Goal: Find specific page/section: Find specific page/section

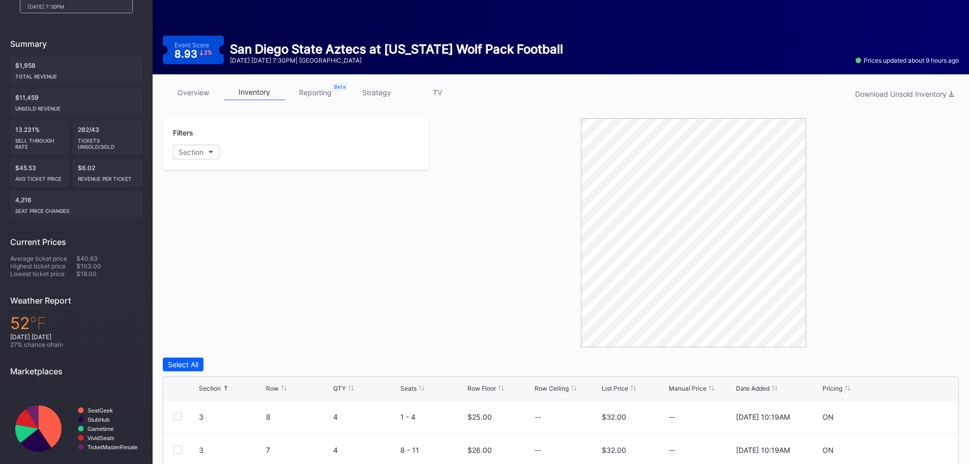
scroll to position [99, 0]
click at [181, 89] on link "overview" at bounding box center [193, 92] width 61 height 16
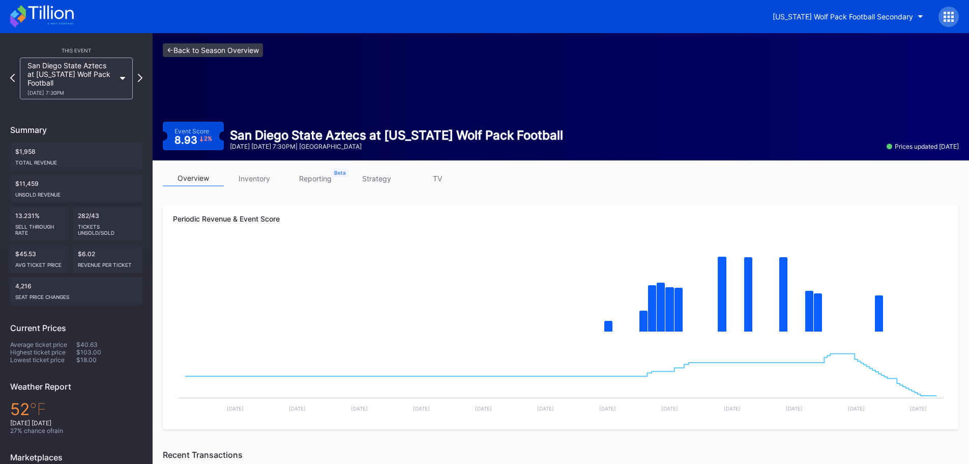
click at [189, 51] on link "<- Back to Season Overview" at bounding box center [213, 50] width 100 height 14
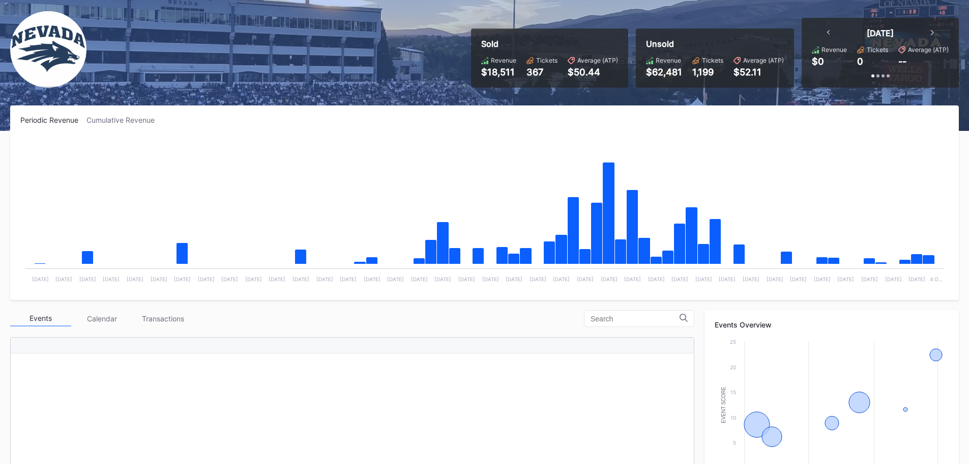
scroll to position [254, 0]
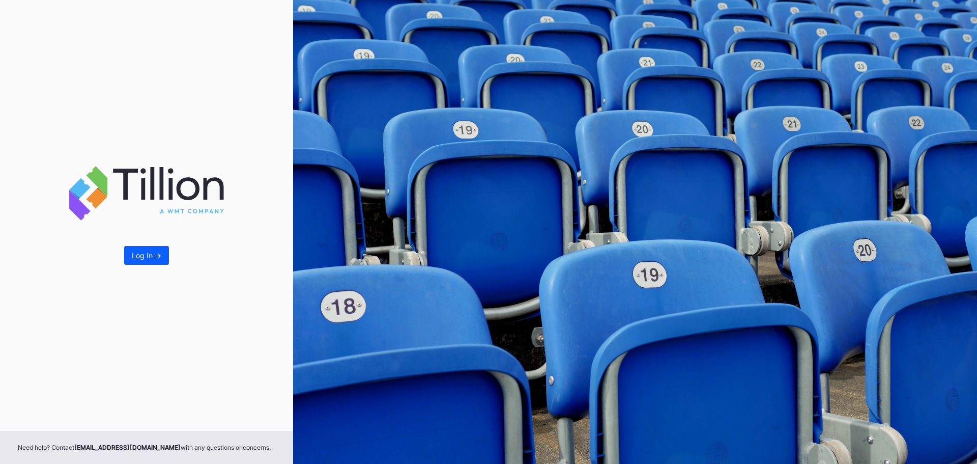
click at [121, 259] on div "Log In ->" at bounding box center [146, 215] width 293 height 431
click at [126, 257] on button "Log In ->" at bounding box center [146, 255] width 45 height 19
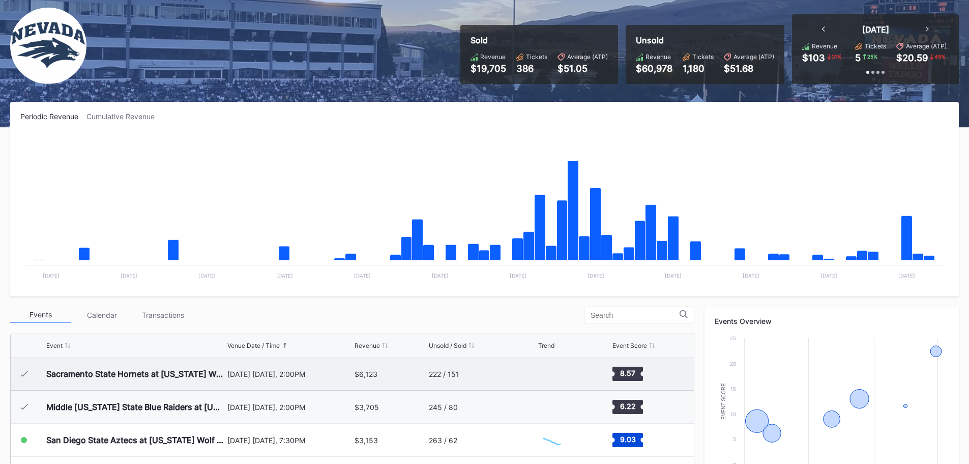
scroll to position [254, 0]
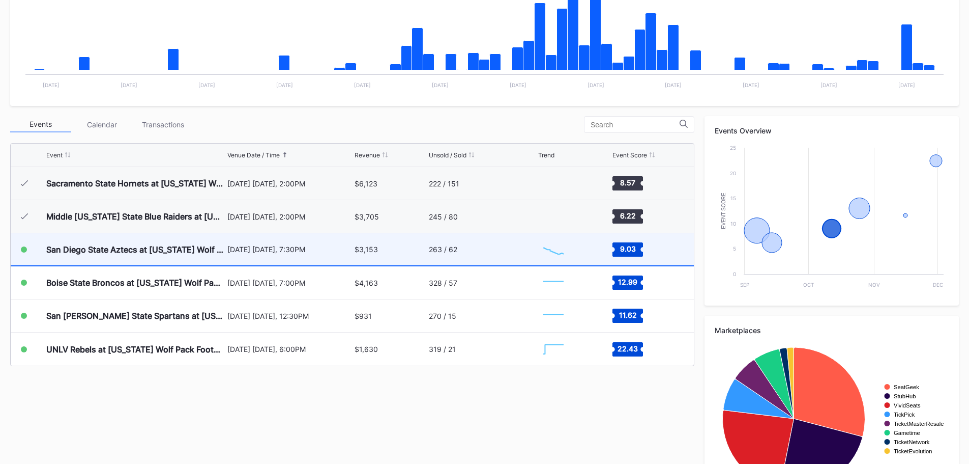
click at [489, 253] on div "263 / 62" at bounding box center [482, 249] width 107 height 32
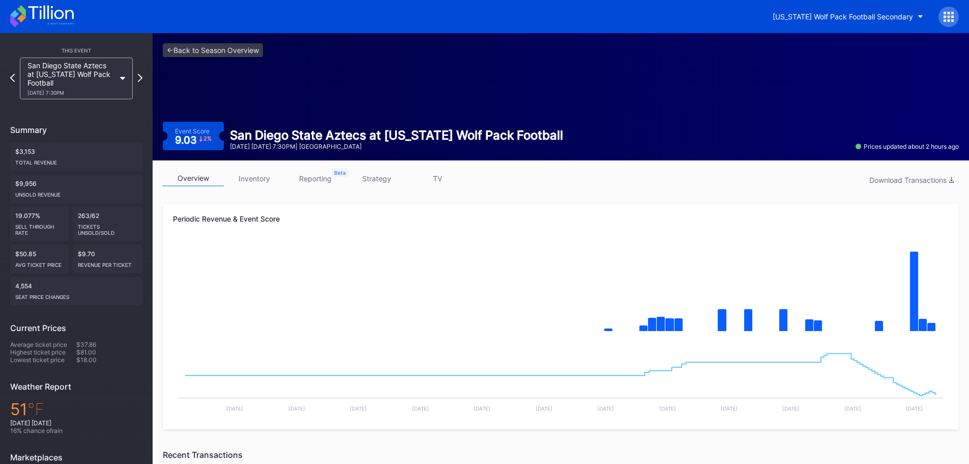
click at [254, 178] on link "inventory" at bounding box center [254, 178] width 61 height 16
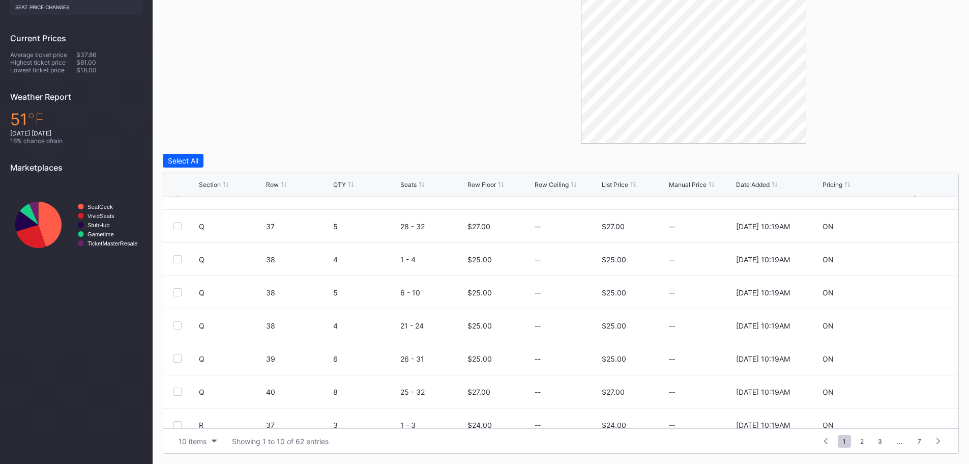
scroll to position [99, 0]
